Goal: Information Seeking & Learning: Understand process/instructions

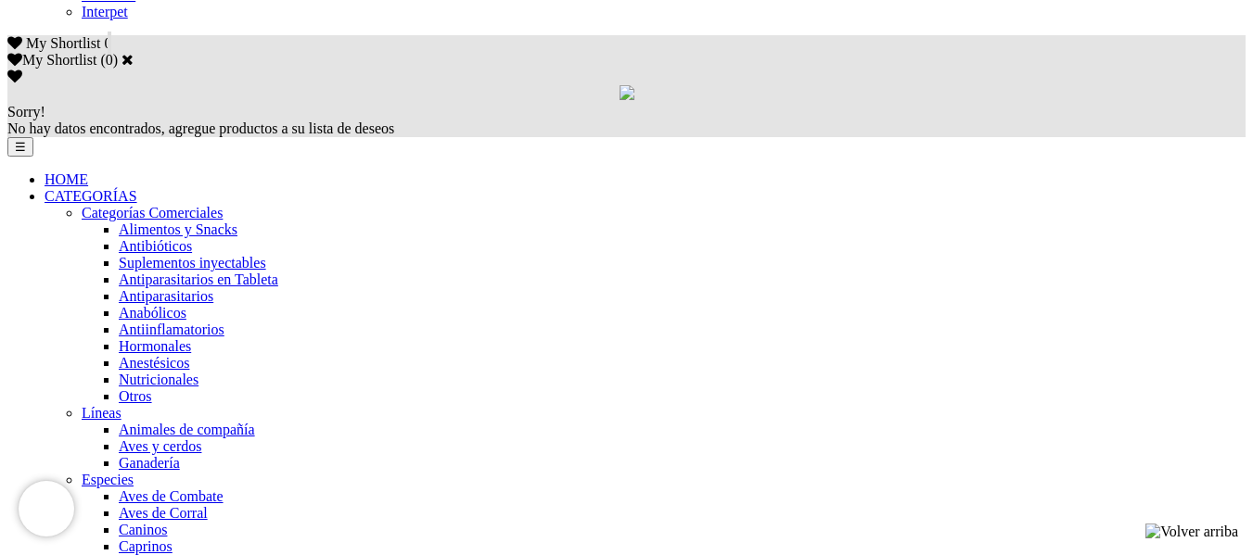
scroll to position [1206, 0]
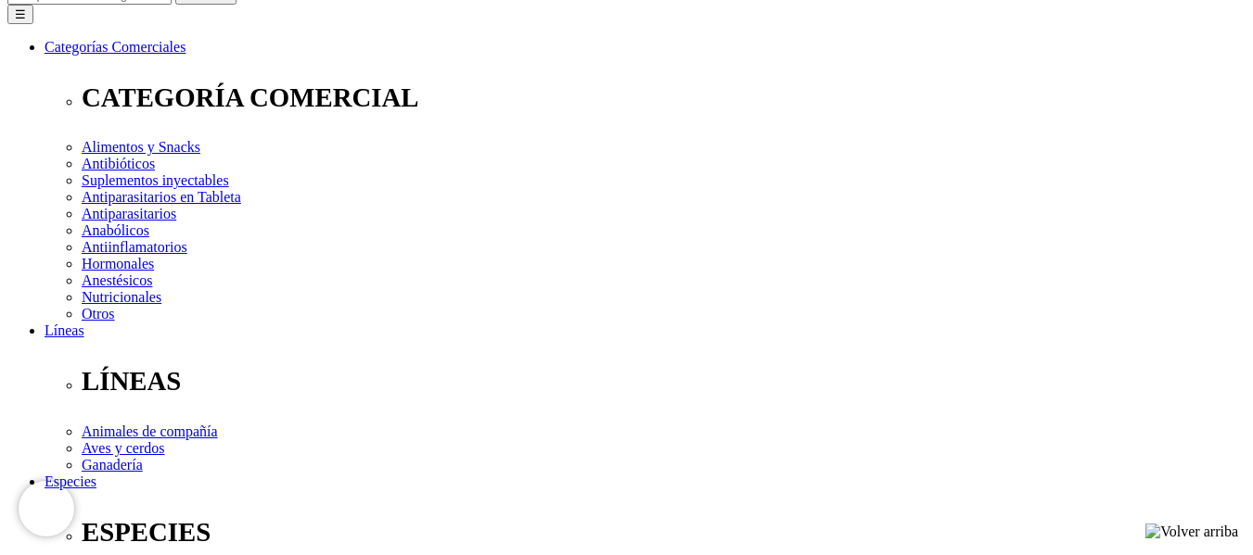
scroll to position [371, 0]
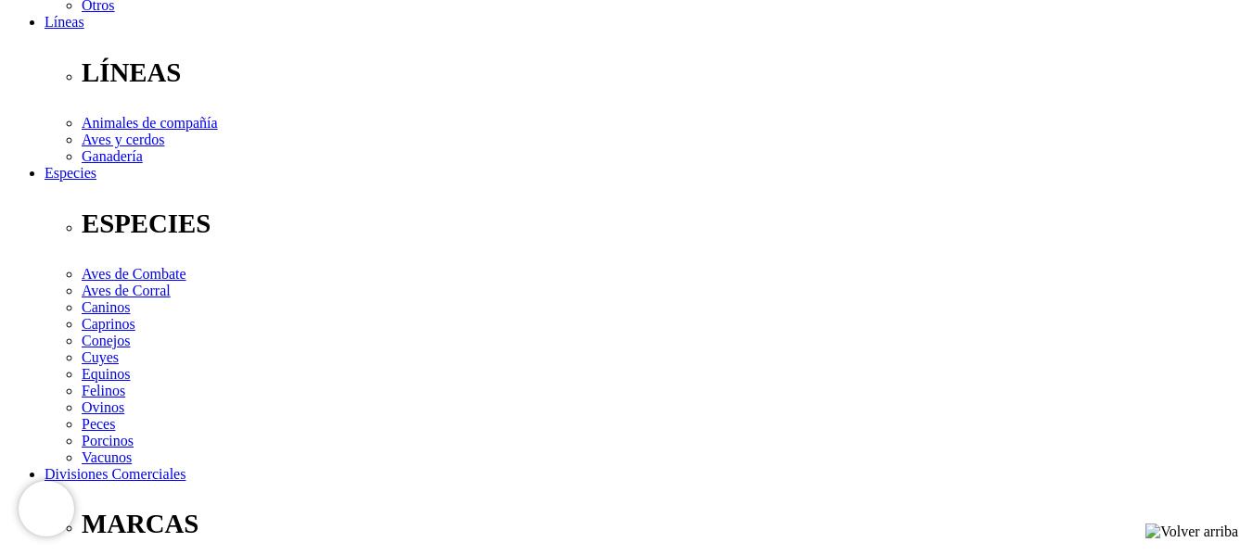
scroll to position [555, 0]
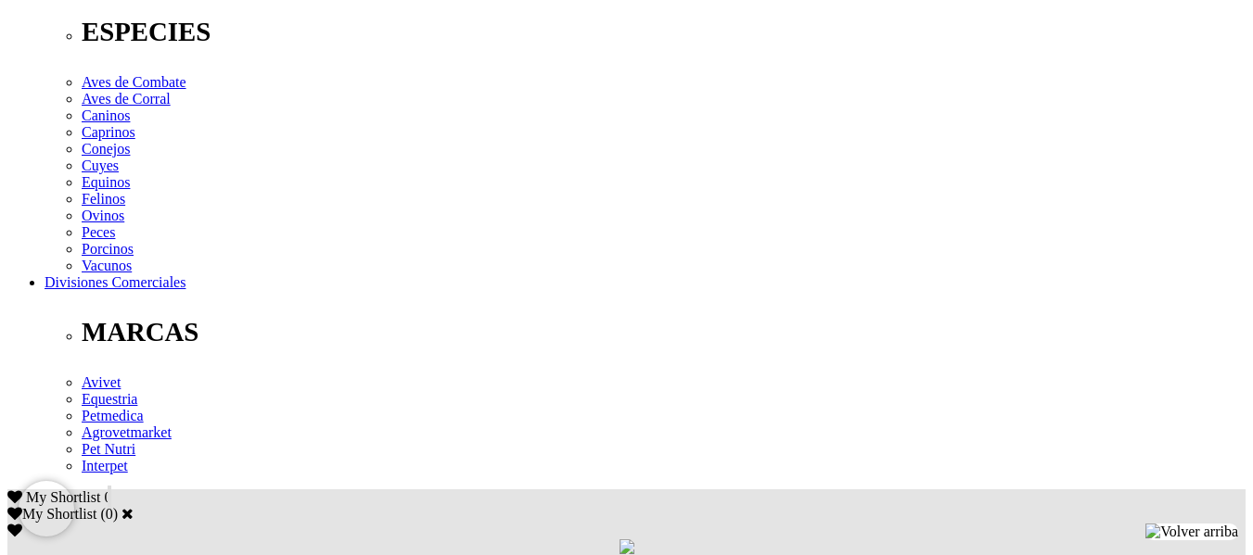
drag, startPoint x: 932, startPoint y: 279, endPoint x: 987, endPoint y: 312, distance: 63.6
